Goal: Transaction & Acquisition: Purchase product/service

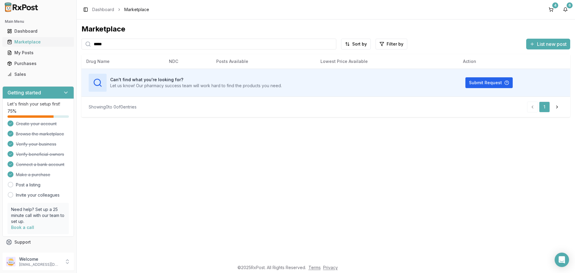
drag, startPoint x: 136, startPoint y: 48, endPoint x: 45, endPoint y: 39, distance: 91.5
click at [45, 39] on div "Main Menu Dashboard Marketplace My Posts Purchases Sales Getting started Let's …" at bounding box center [287, 136] width 575 height 273
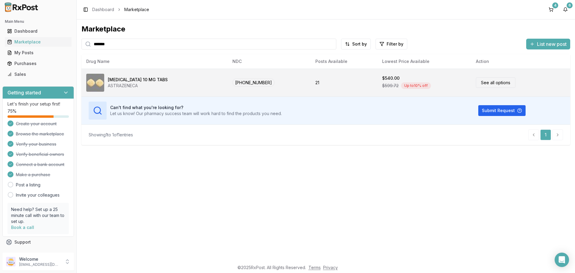
type input "*******"
click at [483, 85] on link "See all options" at bounding box center [496, 82] width 40 height 10
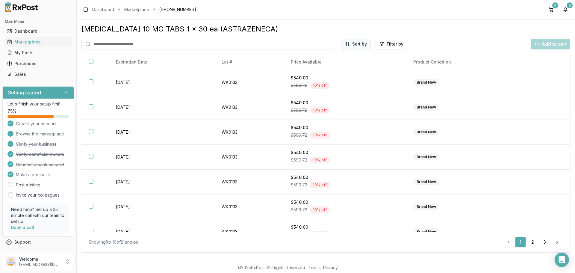
click at [369, 43] on html "Main Menu Dashboard Marketplace My Posts Purchases Sales Getting started Let's …" at bounding box center [287, 136] width 575 height 273
click at [340, 65] on div "Price (Low to High)" at bounding box center [341, 67] width 57 height 10
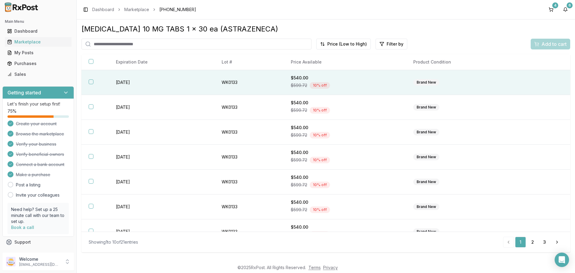
click at [93, 85] on th at bounding box center [95, 82] width 27 height 25
click at [548, 44] on span "Add to cart" at bounding box center [554, 43] width 25 height 7
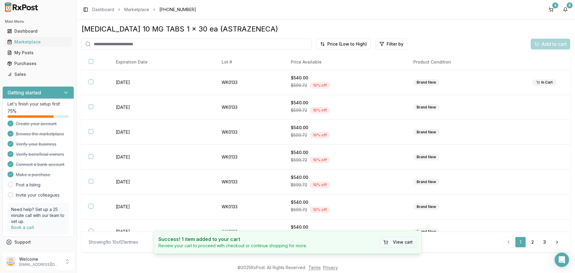
click at [397, 241] on button "View cart" at bounding box center [398, 242] width 37 height 11
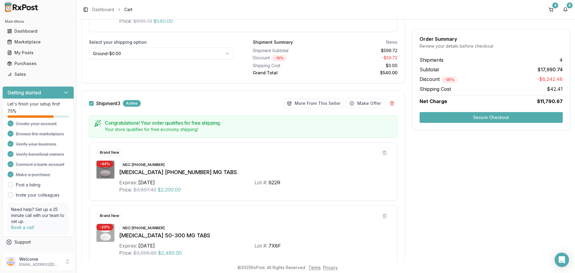
scroll to position [310, 0]
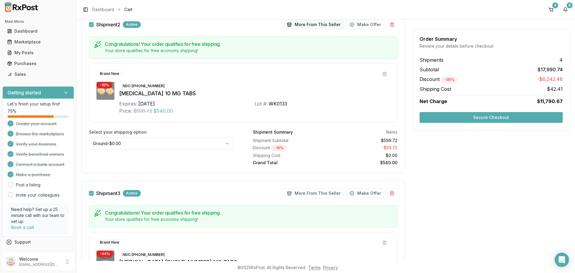
click at [306, 25] on button "More From This Seller" at bounding box center [314, 25] width 60 height 10
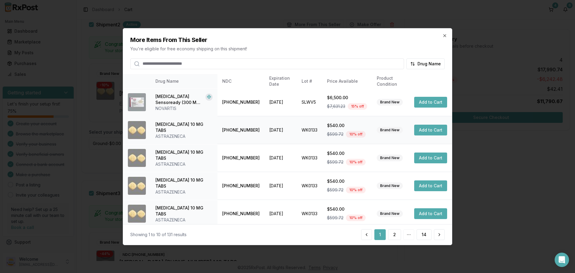
click at [421, 132] on button "Add to Cart" at bounding box center [431, 130] width 33 height 11
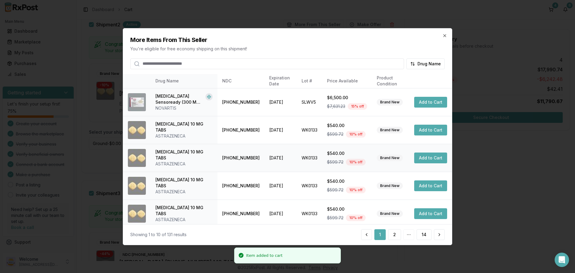
click at [424, 158] on button "Add to Cart" at bounding box center [431, 158] width 33 height 11
click at [424, 186] on button "Add to Cart" at bounding box center [431, 185] width 33 height 11
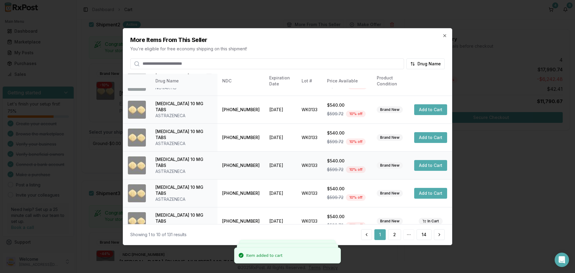
scroll to position [30, 0]
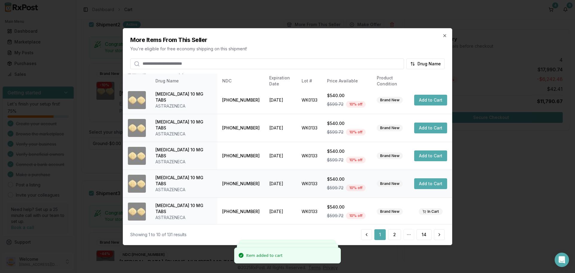
click at [424, 188] on button "Add to Cart" at bounding box center [431, 183] width 33 height 11
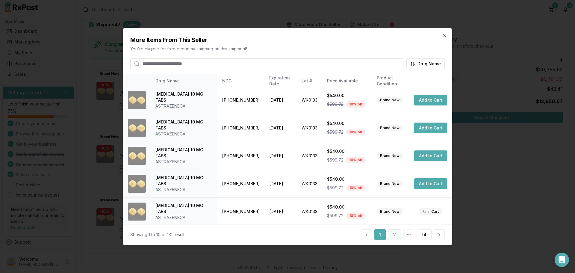
click at [397, 239] on button "2" at bounding box center [394, 234] width 13 height 11
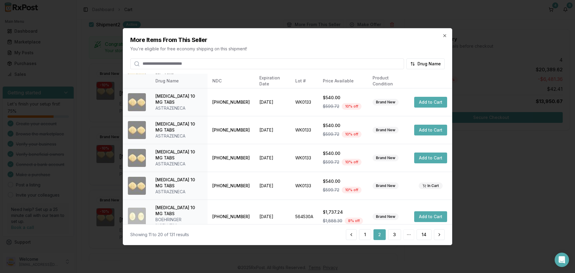
scroll to position [143, 0]
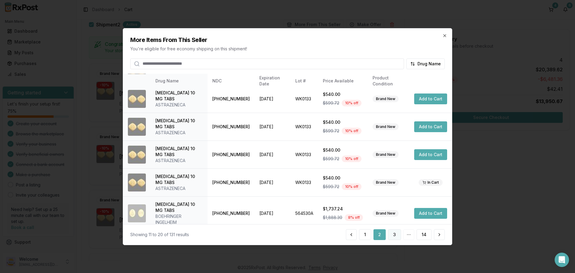
click at [396, 234] on button "3" at bounding box center [394, 234] width 13 height 11
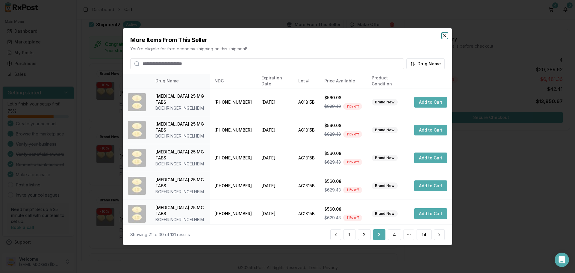
click at [447, 36] on icon "button" at bounding box center [445, 35] width 5 height 5
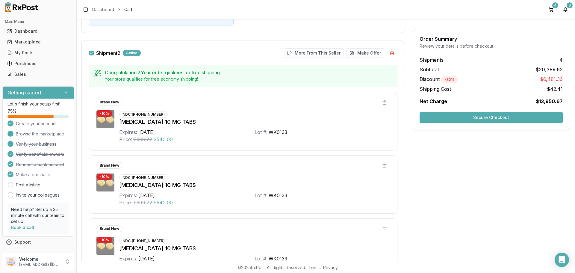
scroll to position [220, 0]
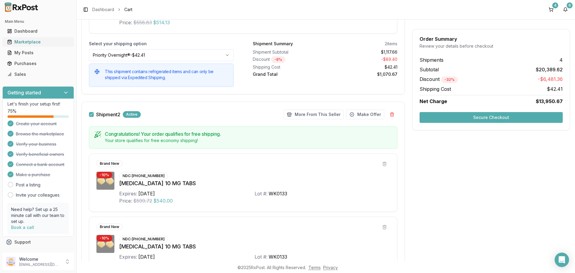
click at [59, 43] on div "Marketplace" at bounding box center [38, 42] width 62 height 6
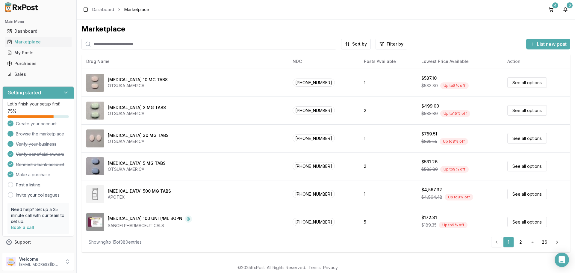
click at [139, 43] on input "search" at bounding box center [209, 44] width 255 height 11
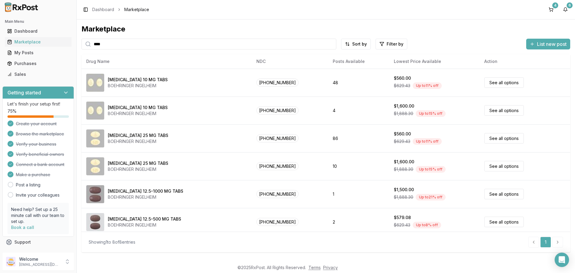
type input "****"
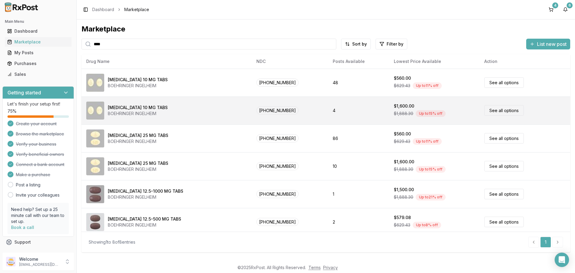
click at [487, 111] on link "See all options" at bounding box center [505, 110] width 40 height 10
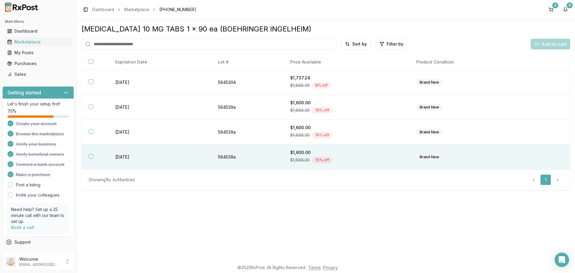
click at [95, 158] on th at bounding box center [95, 157] width 27 height 25
click at [541, 46] on div "Add to cart" at bounding box center [551, 43] width 32 height 7
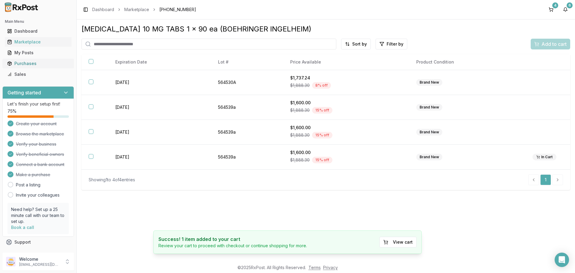
click at [29, 62] on div "Purchases" at bounding box center [38, 64] width 62 height 6
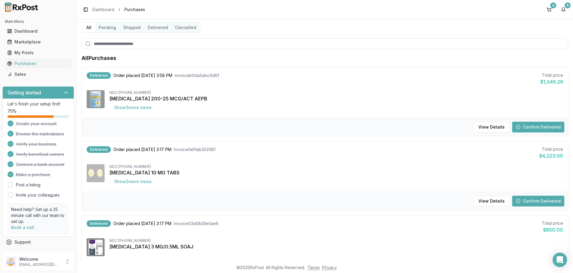
scroll to position [30, 0]
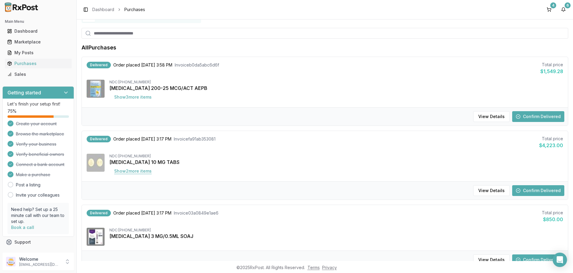
click at [130, 172] on button "Show 2 more item s" at bounding box center [132, 171] width 47 height 11
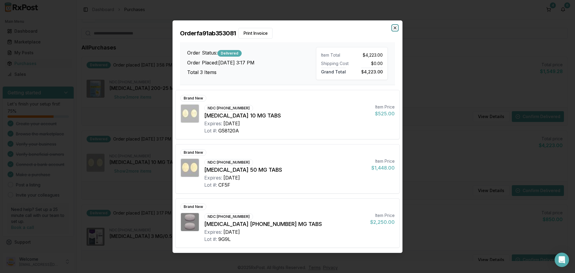
click at [396, 27] on icon "button" at bounding box center [395, 28] width 2 height 2
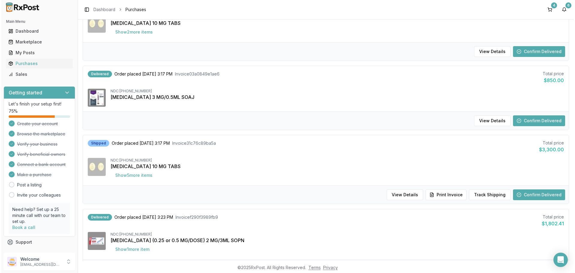
scroll to position [180, 0]
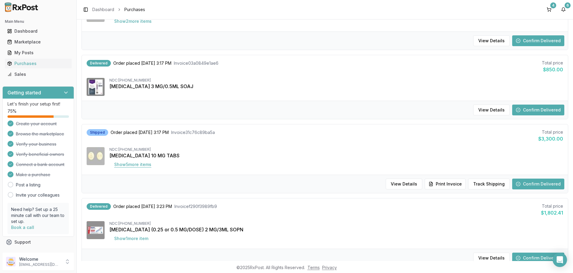
click at [148, 167] on button "Show 5 more item s" at bounding box center [132, 164] width 47 height 11
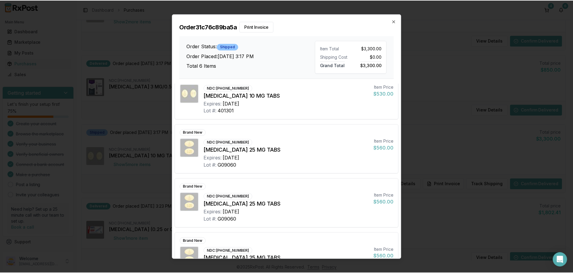
scroll to position [150, 0]
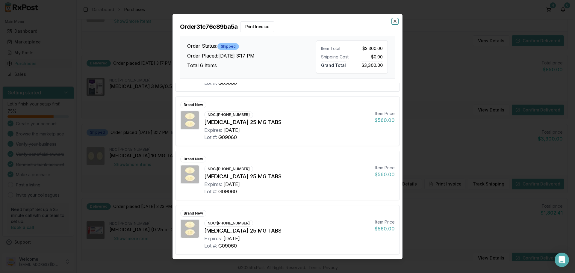
click at [395, 21] on icon "button" at bounding box center [395, 21] width 2 height 2
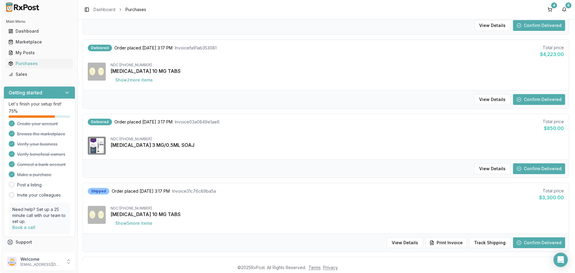
scroll to position [60, 0]
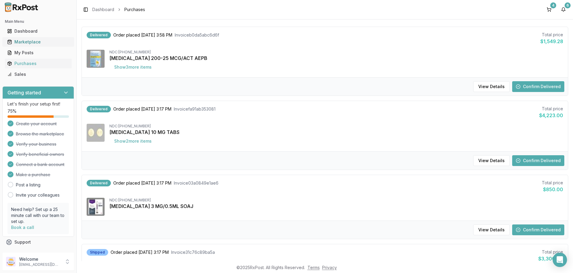
click at [32, 43] on div "Marketplace" at bounding box center [38, 42] width 62 height 6
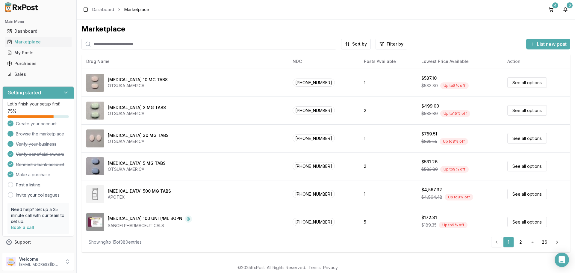
click at [144, 46] on input "search" at bounding box center [209, 44] width 255 height 11
type input "*****"
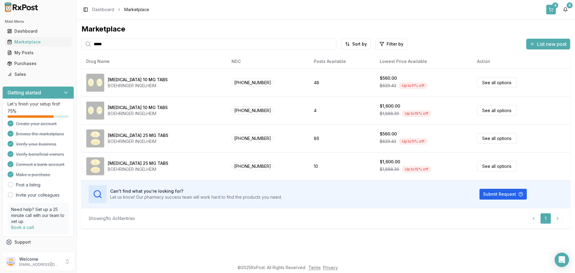
click at [550, 10] on button "4" at bounding box center [552, 10] width 10 height 10
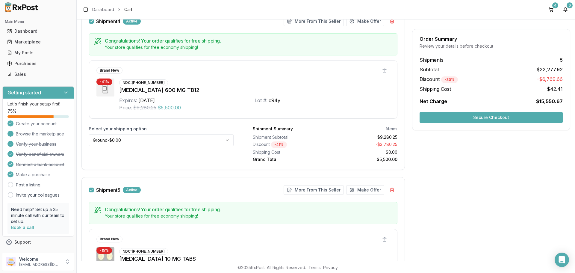
scroll to position [1019, 0]
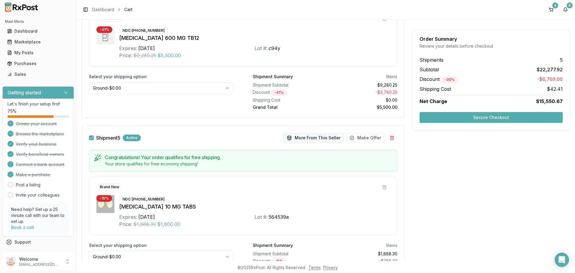
click at [308, 137] on button "More From This Seller" at bounding box center [314, 138] width 60 height 10
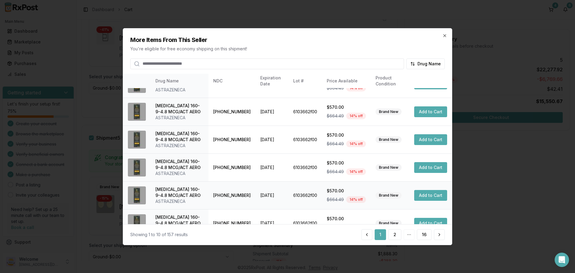
scroll to position [143, 0]
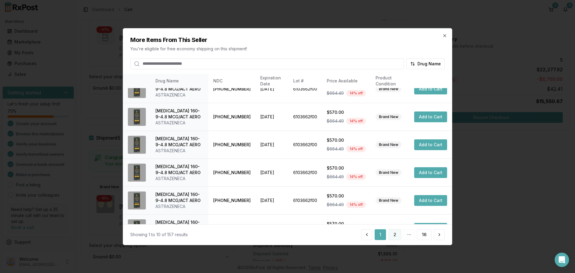
click at [396, 233] on button "2" at bounding box center [395, 234] width 13 height 11
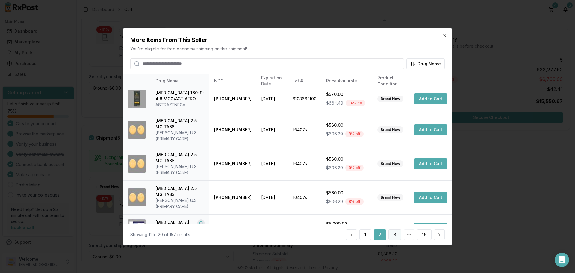
click at [395, 235] on button "3" at bounding box center [395, 234] width 13 height 11
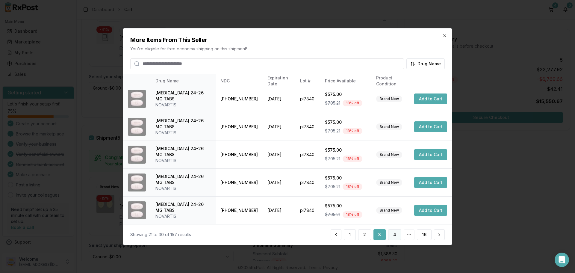
click at [396, 235] on button "4" at bounding box center [394, 234] width 13 height 11
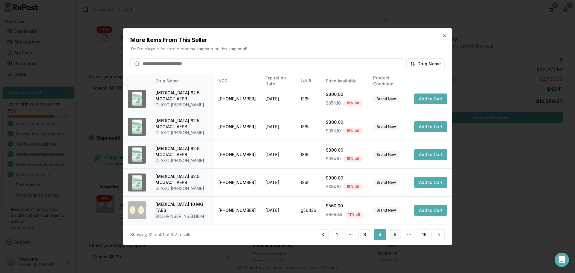
click at [395, 233] on button "5" at bounding box center [395, 234] width 13 height 11
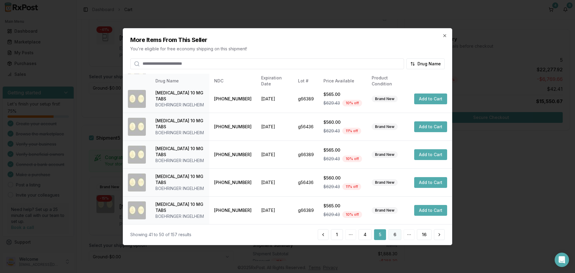
click at [399, 235] on button "6" at bounding box center [395, 234] width 13 height 11
click at [397, 234] on button "7" at bounding box center [395, 234] width 13 height 11
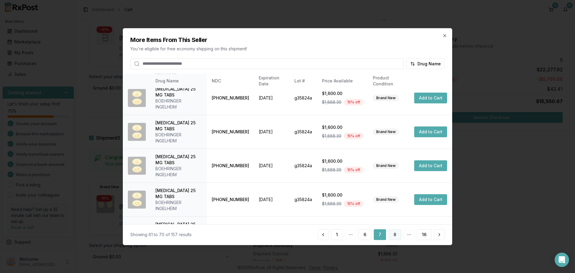
click at [395, 233] on button "8" at bounding box center [395, 234] width 13 height 11
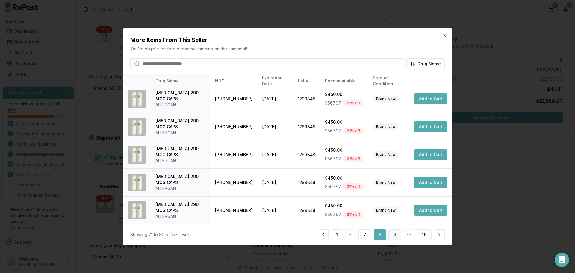
click at [392, 234] on button "9" at bounding box center [395, 234] width 13 height 11
click at [398, 233] on button "10" at bounding box center [394, 234] width 15 height 11
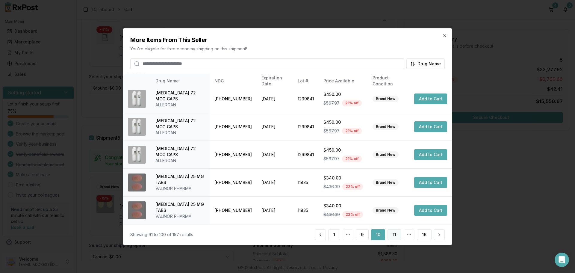
click at [395, 234] on button "11" at bounding box center [395, 234] width 14 height 11
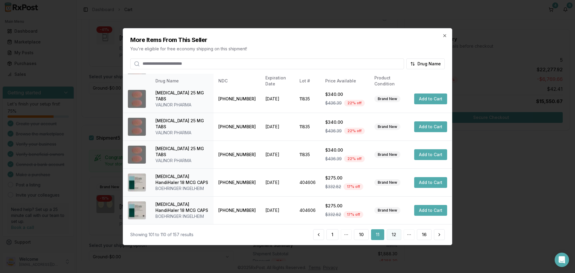
click at [395, 234] on button "12" at bounding box center [394, 234] width 15 height 11
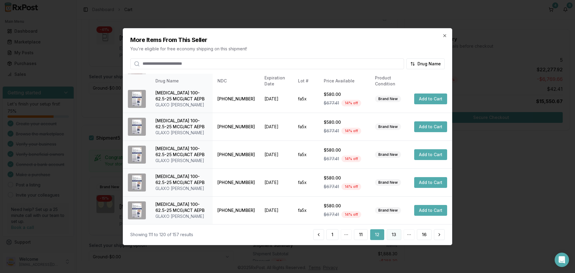
click at [394, 236] on button "13" at bounding box center [394, 234] width 15 height 11
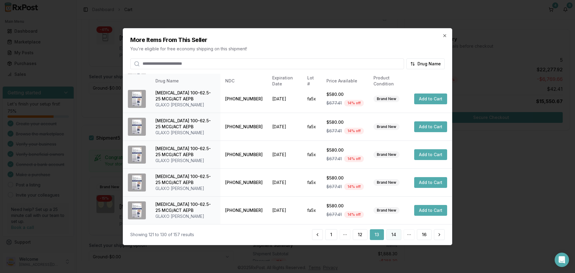
click at [396, 235] on button "14" at bounding box center [394, 234] width 15 height 11
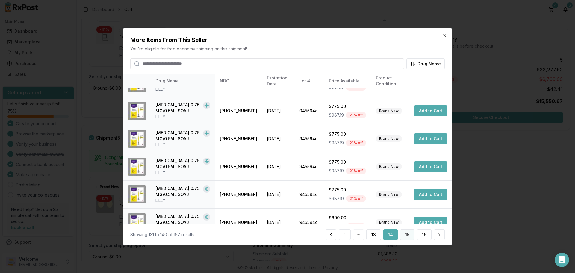
click at [411, 235] on button "15" at bounding box center [407, 234] width 14 height 11
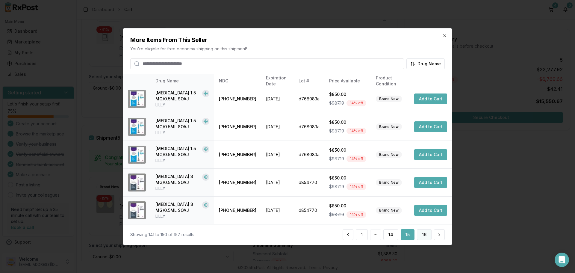
click at [424, 239] on button "16" at bounding box center [424, 234] width 15 height 11
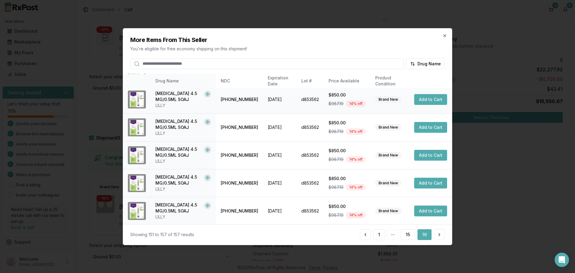
scroll to position [59, 0]
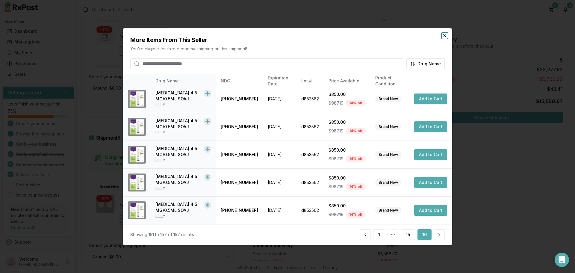
click at [444, 34] on icon "button" at bounding box center [445, 35] width 5 height 5
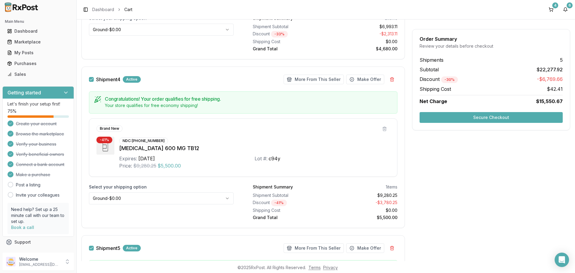
scroll to position [941, 0]
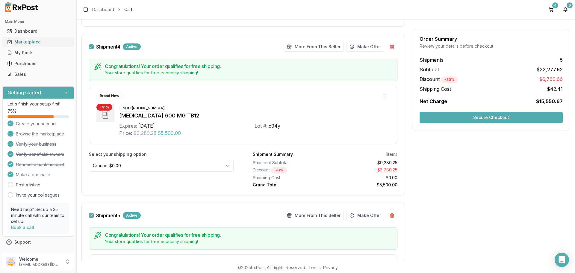
click at [40, 44] on div "Marketplace" at bounding box center [38, 42] width 62 height 6
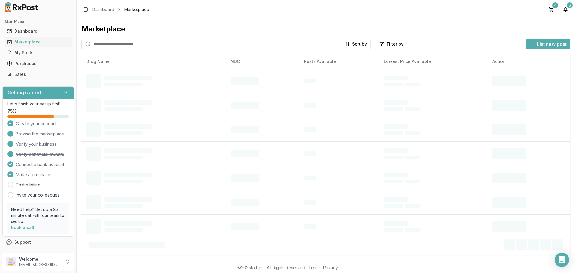
click at [132, 44] on input "search" at bounding box center [209, 44] width 255 height 11
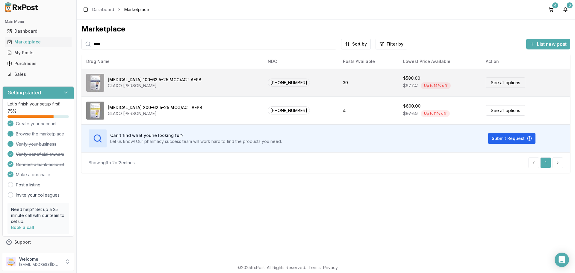
type input "****"
click at [179, 80] on div "[MEDICAL_DATA] 100-62.5-25 MCG/ACT AEPB" at bounding box center [155, 80] width 94 height 6
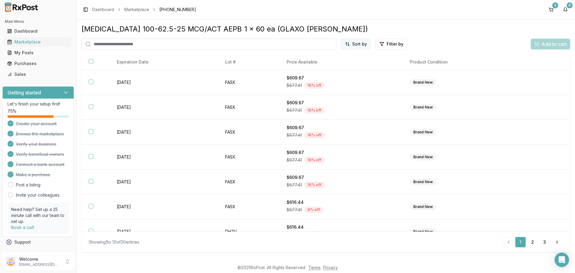
click at [359, 43] on html "Main Menu Dashboard Marketplace My Posts Purchases Sales Getting started Let's …" at bounding box center [287, 136] width 575 height 273
click at [332, 66] on div "Price (Low to High)" at bounding box center [341, 67] width 57 height 10
click at [36, 41] on div "Marketplace" at bounding box center [38, 42] width 62 height 6
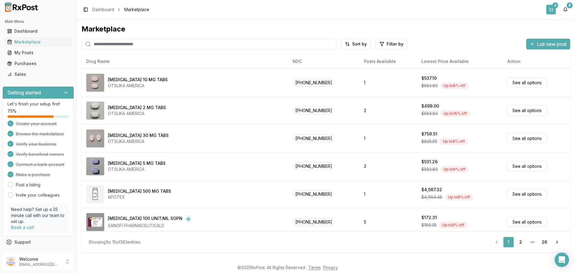
click at [555, 10] on button "4" at bounding box center [552, 10] width 10 height 10
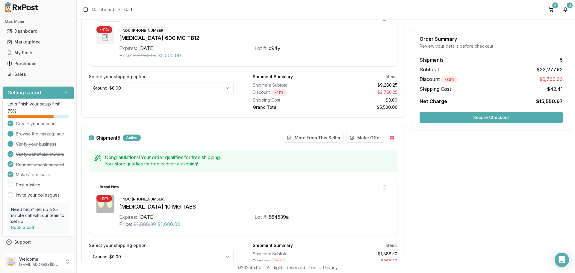
scroll to position [929, 0]
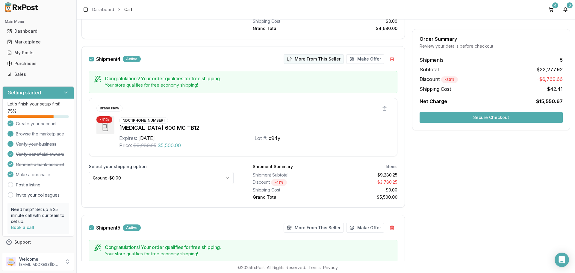
click at [310, 61] on button "More From This Seller" at bounding box center [314, 59] width 60 height 10
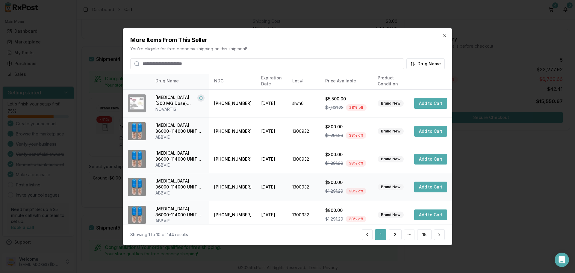
scroll to position [143, 0]
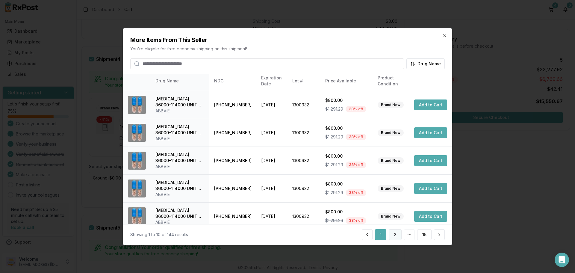
click at [394, 236] on button "2" at bounding box center [395, 234] width 13 height 11
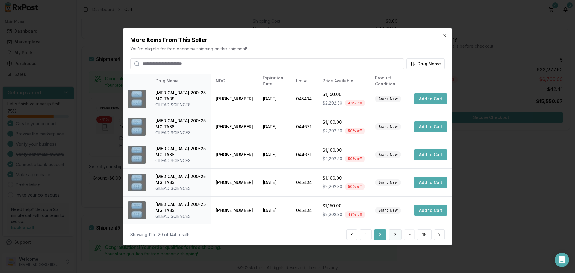
click at [393, 236] on button "3" at bounding box center [395, 234] width 13 height 11
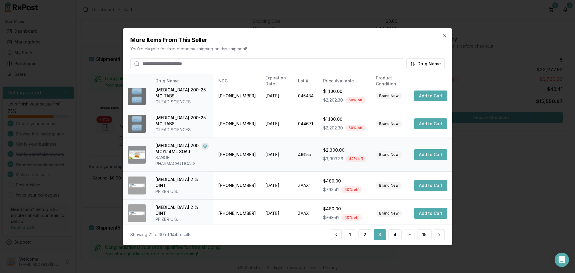
scroll to position [149, 0]
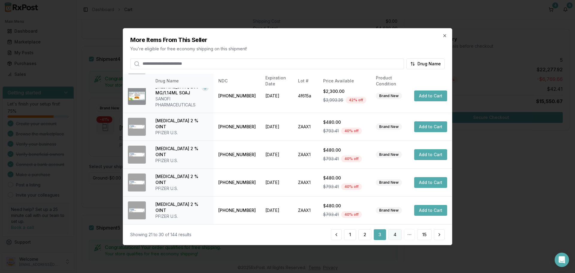
click at [391, 236] on button "4" at bounding box center [395, 234] width 13 height 11
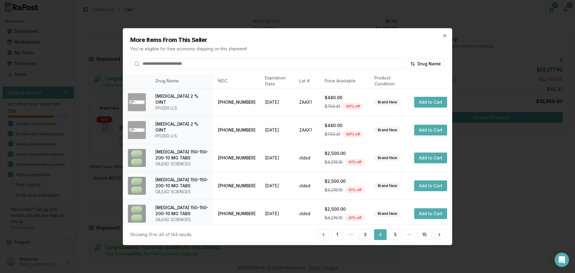
scroll to position [143, 0]
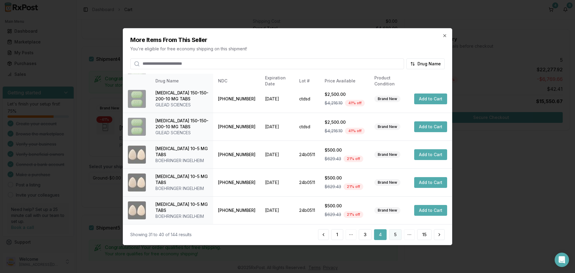
click at [397, 234] on button "5" at bounding box center [395, 234] width 13 height 11
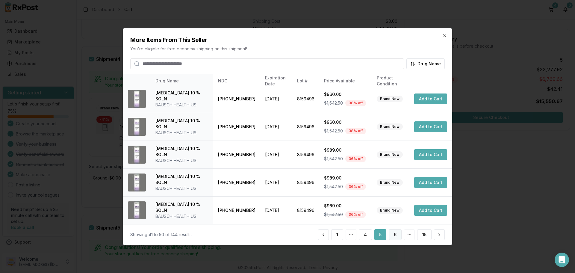
drag, startPoint x: 394, startPoint y: 236, endPoint x: 391, endPoint y: 234, distance: 3.1
click at [391, 234] on button "6" at bounding box center [395, 234] width 13 height 11
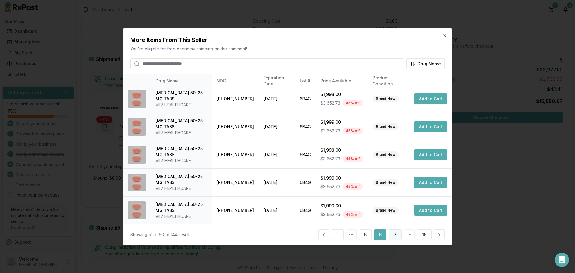
click at [393, 232] on button "7" at bounding box center [395, 234] width 13 height 11
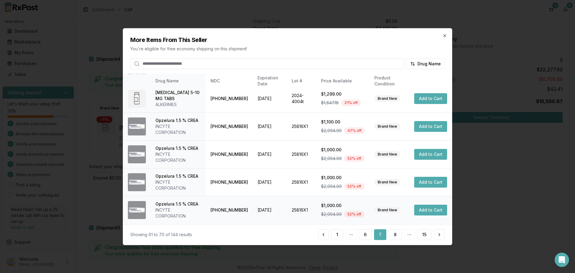
scroll to position [167, 0]
click at [398, 236] on button "8" at bounding box center [395, 234] width 13 height 11
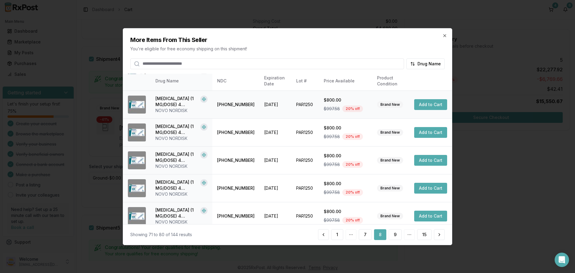
scroll to position [149, 0]
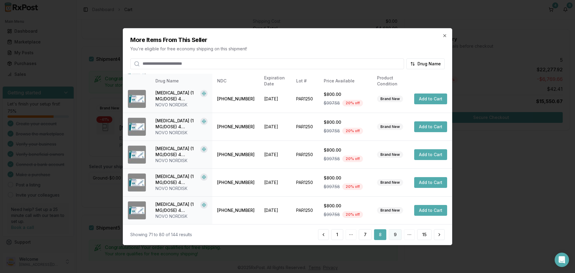
click at [394, 235] on button "9" at bounding box center [395, 234] width 13 height 11
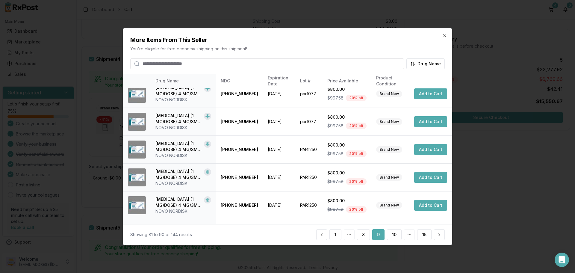
scroll to position [143, 0]
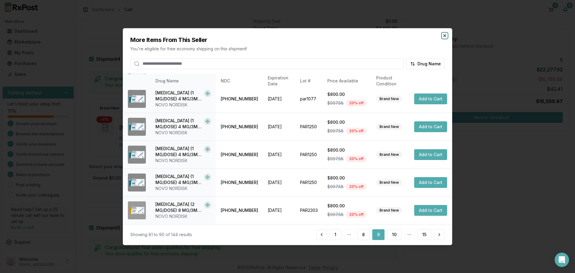
click at [444, 37] on icon "button" at bounding box center [445, 35] width 5 height 5
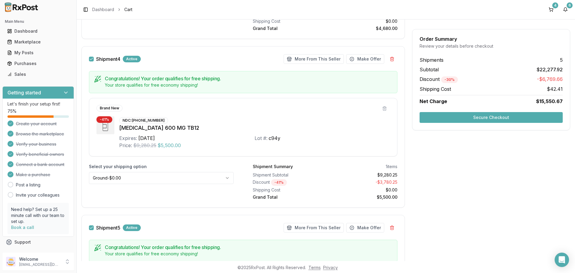
scroll to position [1049, 0]
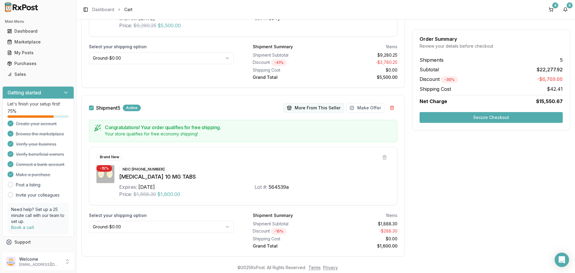
click at [307, 111] on button "More From This Seller" at bounding box center [314, 108] width 60 height 10
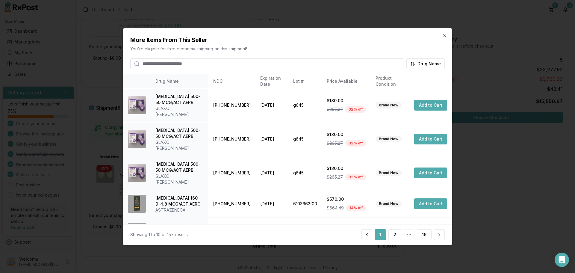
click at [203, 64] on input "search" at bounding box center [267, 63] width 274 height 11
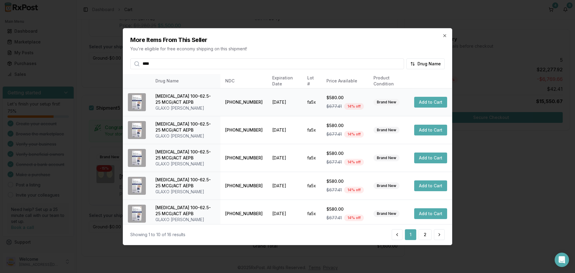
type input "****"
click at [432, 104] on button "Add to Cart" at bounding box center [431, 102] width 33 height 11
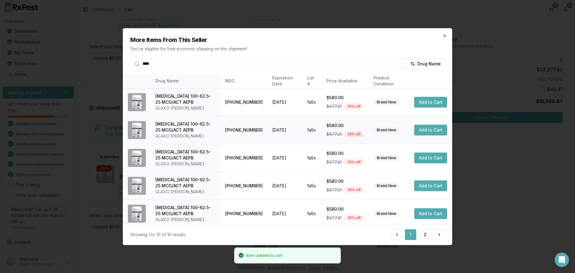
click at [427, 131] on button "Add to Cart" at bounding box center [431, 130] width 33 height 11
click at [433, 158] on button "Add to Cart" at bounding box center [431, 158] width 33 height 11
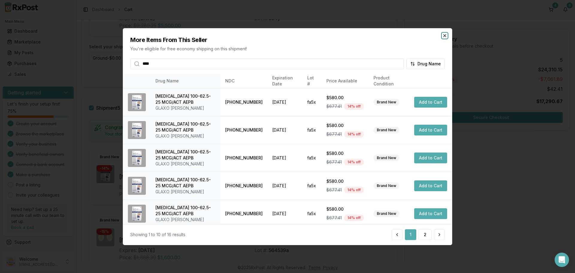
click at [446, 34] on icon "button" at bounding box center [445, 35] width 5 height 5
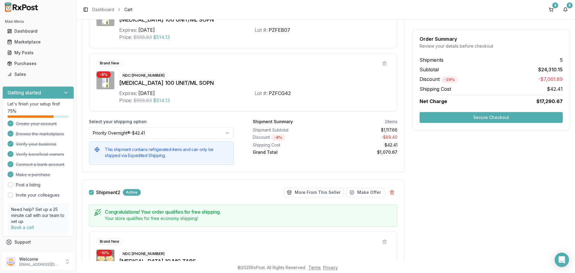
scroll to position [52, 0]
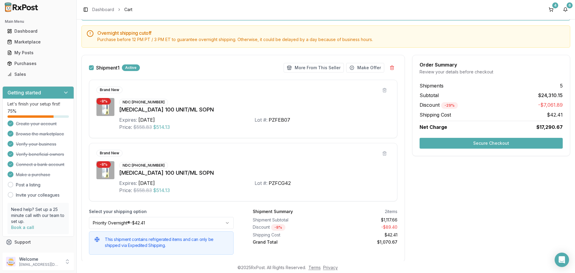
click at [91, 68] on button "button" at bounding box center [91, 67] width 5 height 5
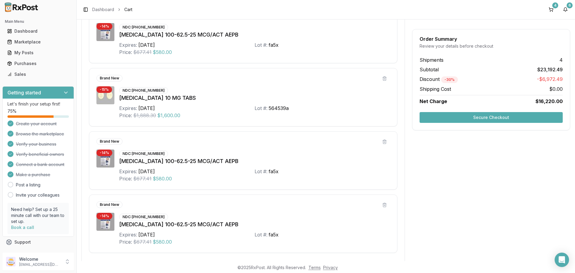
scroll to position [1251, 0]
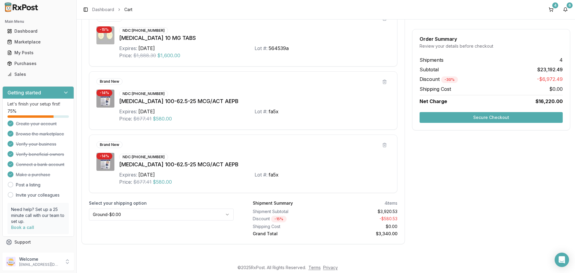
click at [474, 119] on button "Secure Checkout" at bounding box center [491, 117] width 143 height 11
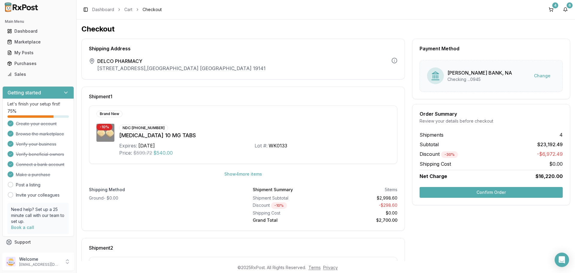
click at [461, 194] on button "Confirm Order" at bounding box center [491, 192] width 143 height 11
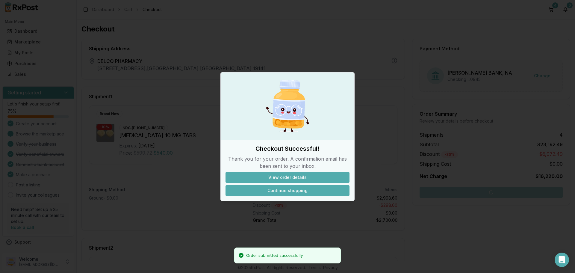
click at [277, 192] on button "Continue shopping" at bounding box center [288, 190] width 124 height 11
